Goal: Information Seeking & Learning: Learn about a topic

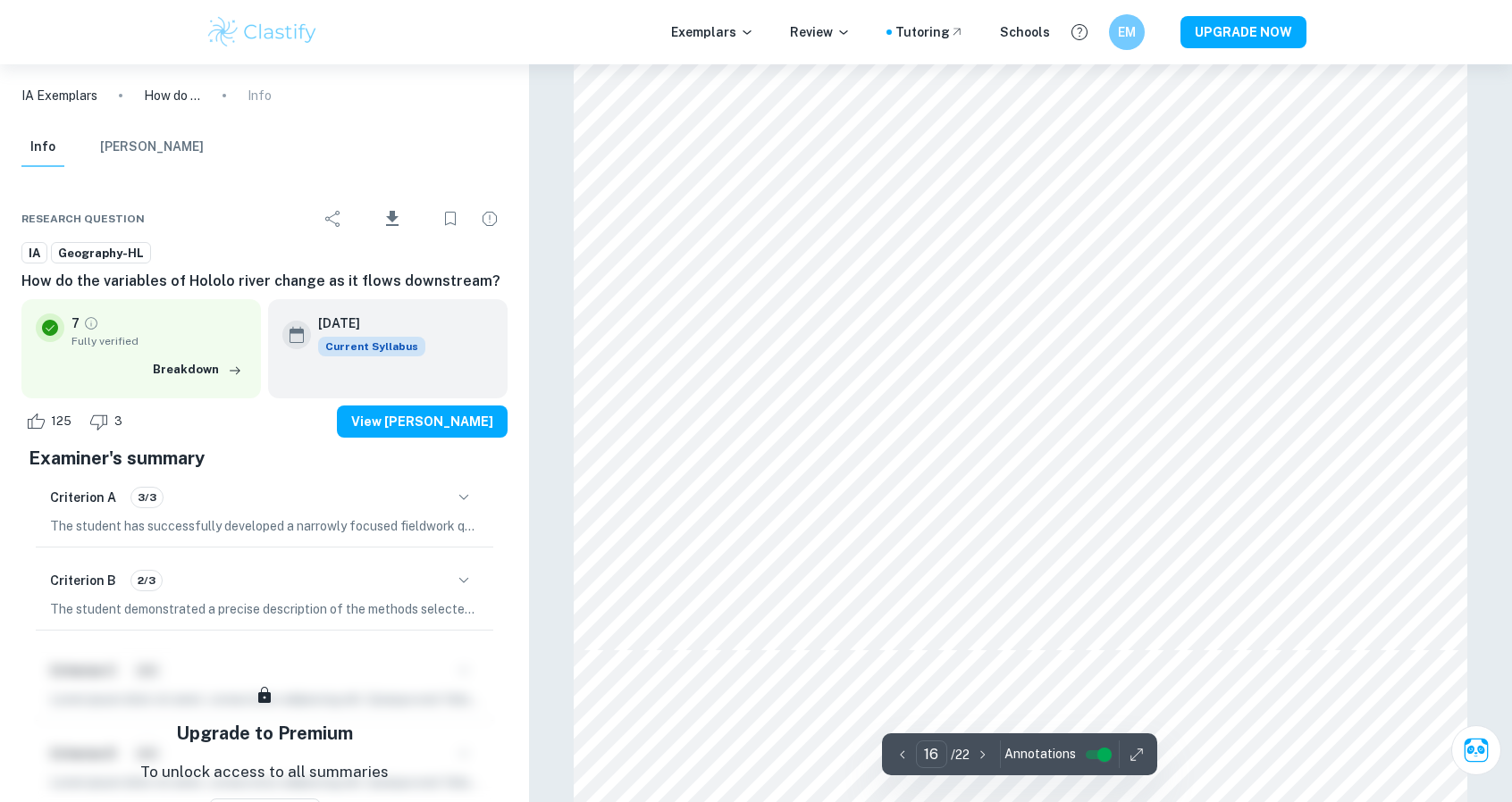
scroll to position [18443, 0]
type input "17"
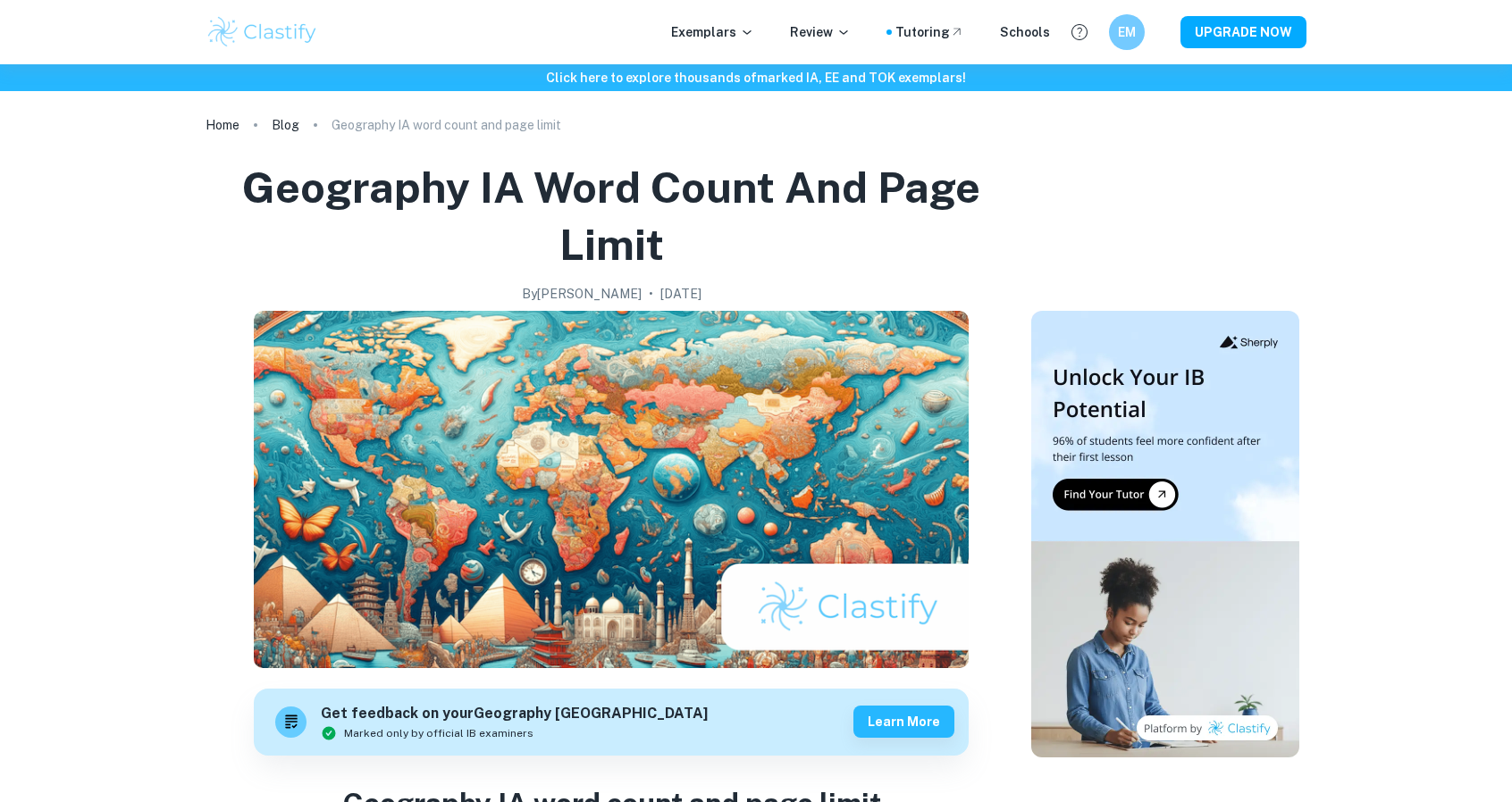
checkbox input "true"
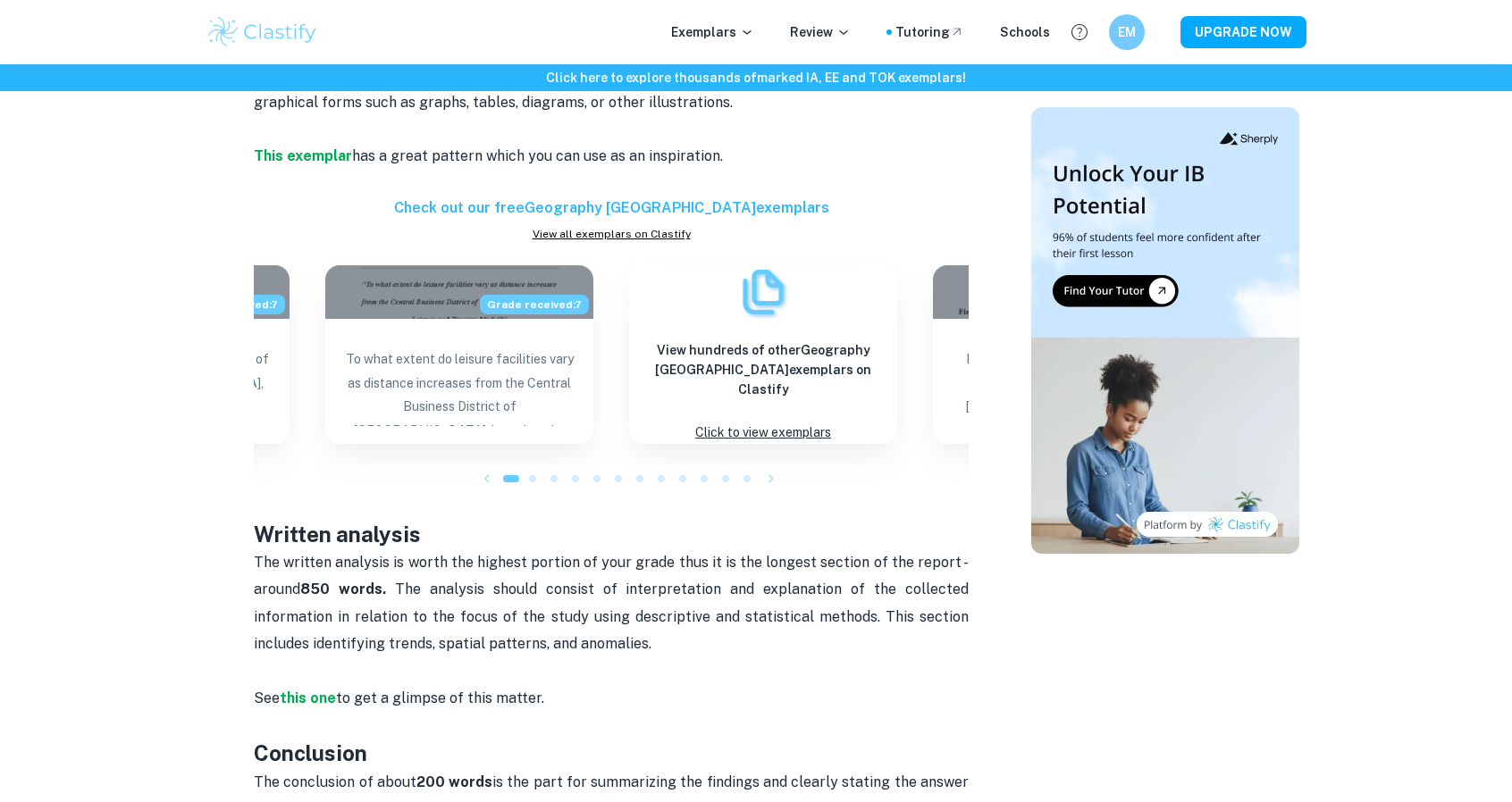
scroll to position [1610, 0]
